Goal: Information Seeking & Learning: Learn about a topic

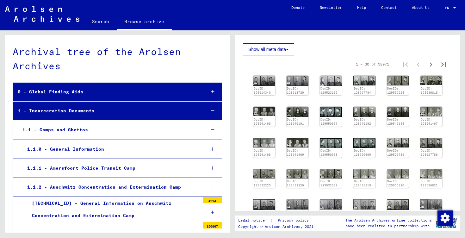
scroll to position [157, 0]
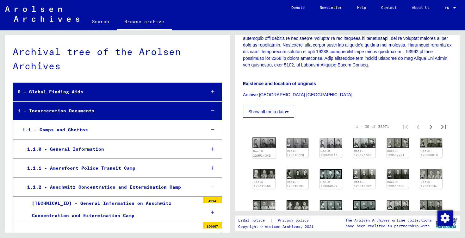
click at [266, 144] on img at bounding box center [263, 142] width 23 height 11
click at [271, 141] on img at bounding box center [263, 142] width 23 height 11
click at [260, 144] on img at bounding box center [263, 142] width 23 height 11
click at [443, 124] on icon "Last page" at bounding box center [443, 126] width 9 height 9
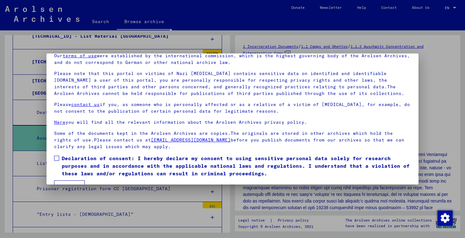
scroll to position [45, 0]
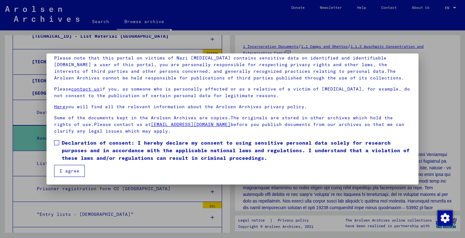
click at [74, 176] on button "I agree" at bounding box center [69, 171] width 31 height 12
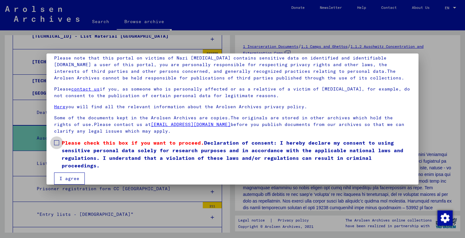
click at [58, 141] on span at bounding box center [56, 142] width 5 height 5
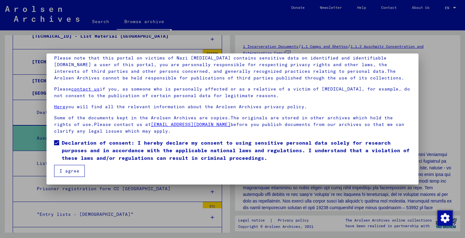
click at [66, 169] on button "I agree" at bounding box center [69, 171] width 31 height 12
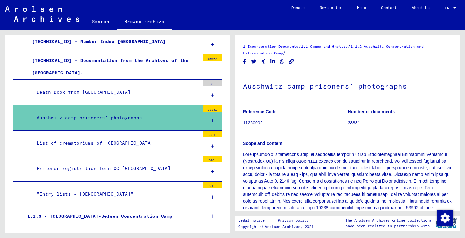
scroll to position [279, 0]
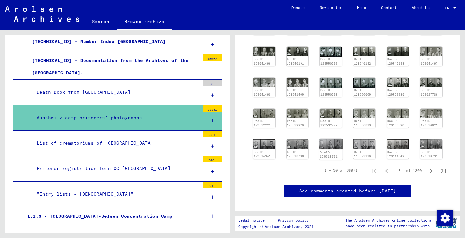
click at [331, 144] on img at bounding box center [330, 144] width 23 height 10
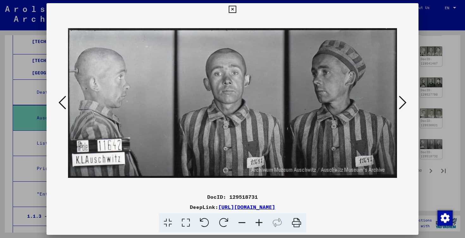
click at [406, 99] on icon at bounding box center [403, 102] width 8 height 15
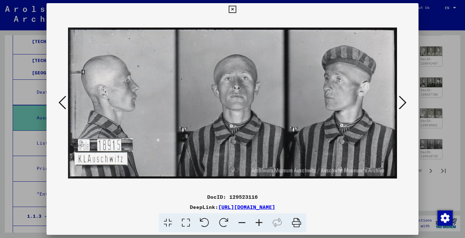
click at [406, 99] on icon at bounding box center [403, 102] width 8 height 15
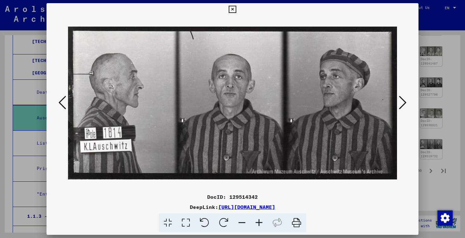
click at [406, 99] on icon at bounding box center [403, 102] width 8 height 15
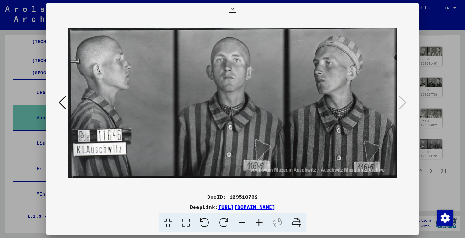
click at [440, 117] on div at bounding box center [232, 119] width 465 height 238
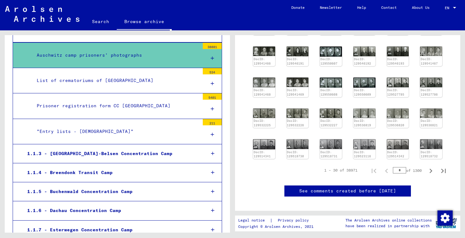
scroll to position [279, 0]
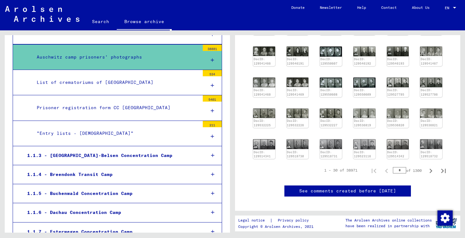
click at [130, 134] on div ""Entry lists - [DEMOGRAPHIC_DATA]"" at bounding box center [116, 133] width 168 height 12
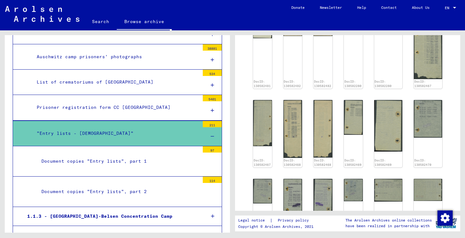
scroll to position [159, 0]
